Goal: Check status

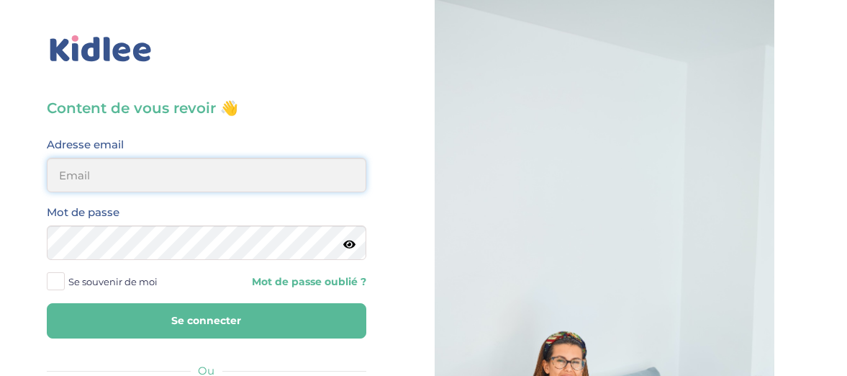
type input "sophie.verrier1@gmail.com"
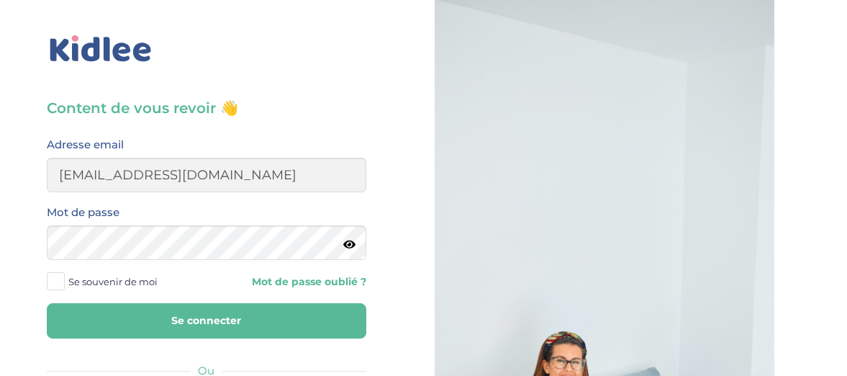
click at [216, 311] on button "Se connecter" at bounding box center [206, 320] width 319 height 35
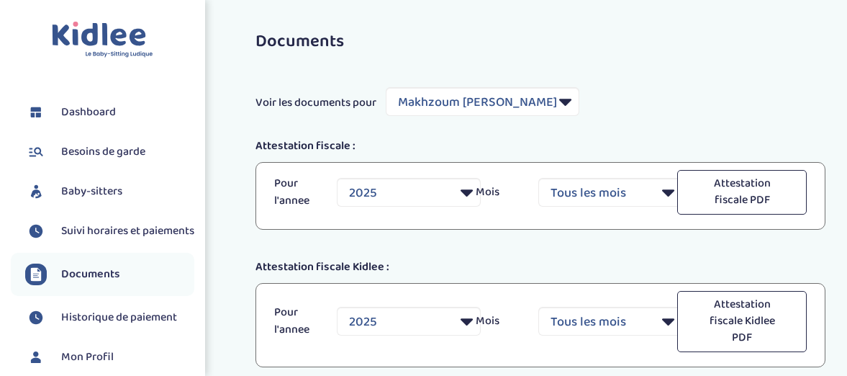
select select "41753"
select select "2025"
click at [101, 105] on span "Dashboard" at bounding box center [88, 112] width 55 height 17
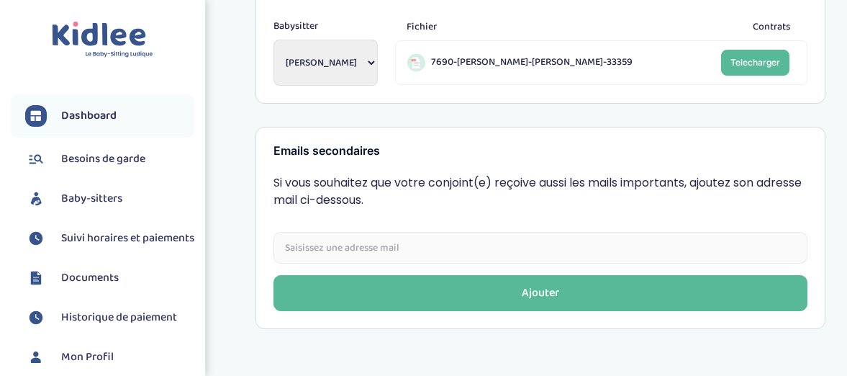
scroll to position [707, 0]
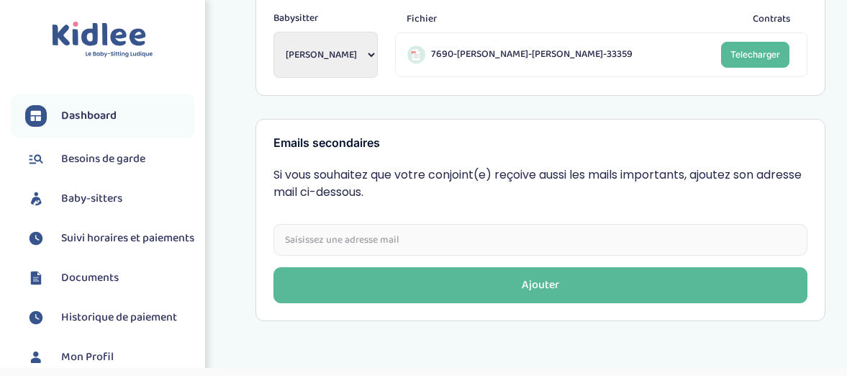
click at [122, 247] on span "Suivi horaires et paiements" at bounding box center [127, 238] width 133 height 17
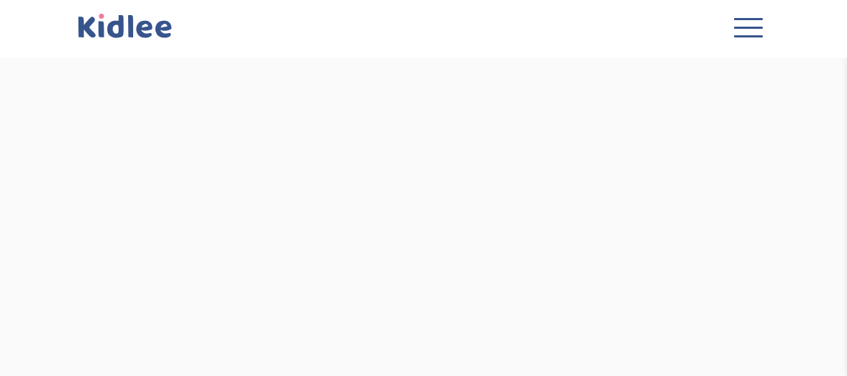
select select "octobre 2025"
